Goal: Use online tool/utility: Utilize a website feature to perform a specific function

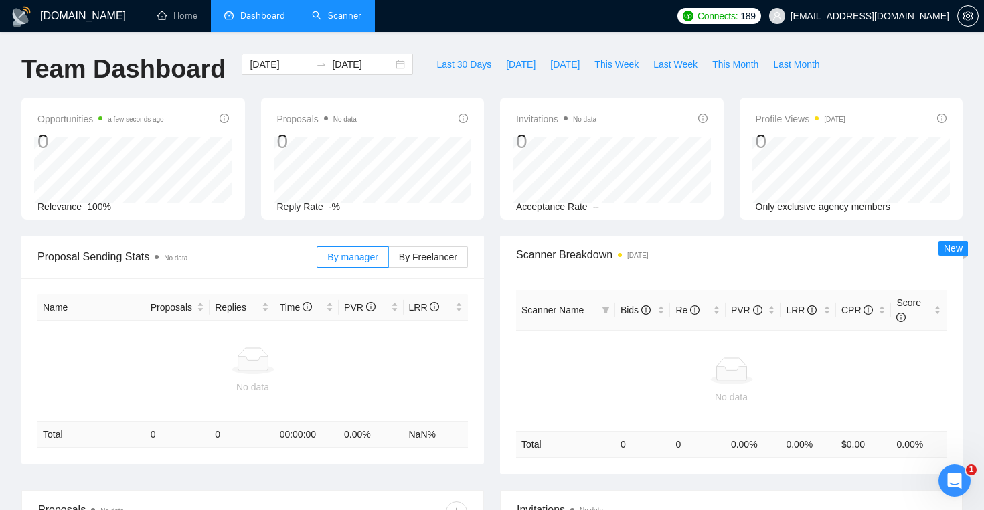
click at [328, 21] on link "Scanner" at bounding box center [337, 15] width 50 height 11
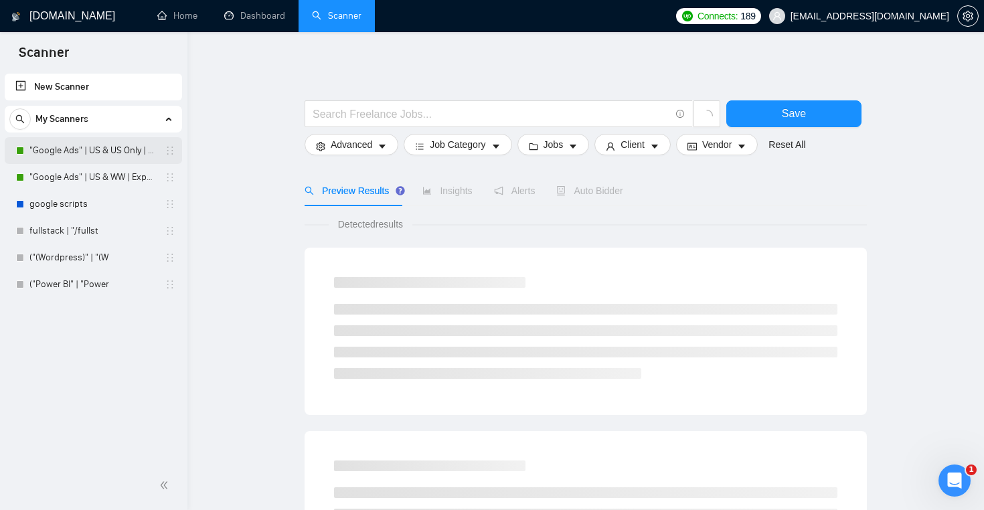
click at [115, 153] on link ""Google Ads" | US & US Only | Expert" at bounding box center [92, 150] width 127 height 27
